Goal: Find specific page/section: Find specific page/section

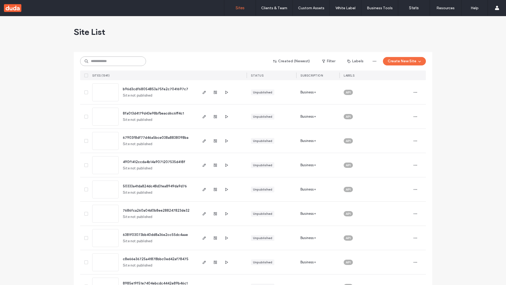
click at [113, 61] on input at bounding box center [113, 60] width 66 height 9
type input "**********"
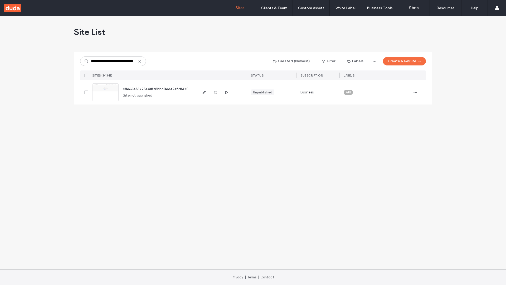
click at [156, 89] on span "c8e66e36725a41878bbc0ed42af78475" at bounding box center [156, 89] width 66 height 4
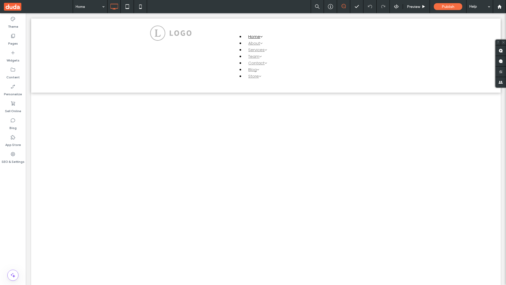
click at [13, 56] on label "Widgets" at bounding box center [13, 58] width 13 height 7
